Goal: Find specific page/section: Find specific page/section

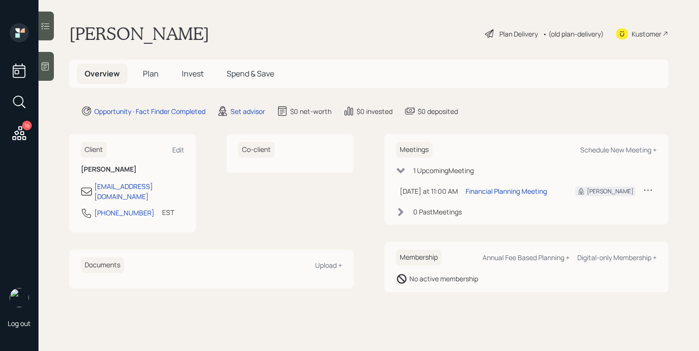
click at [19, 138] on icon at bounding box center [19, 133] width 17 height 17
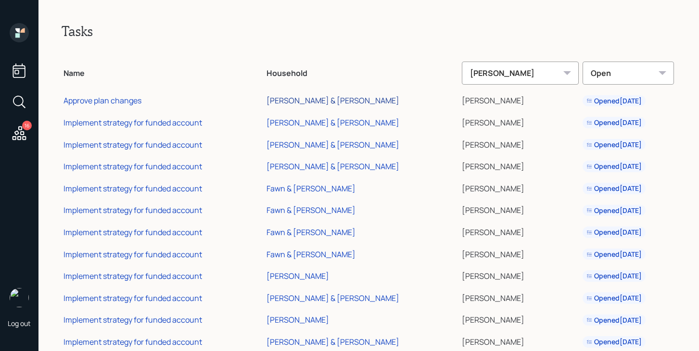
click at [305, 103] on div "[PERSON_NAME] & [PERSON_NAME]" at bounding box center [333, 100] width 133 height 11
